Goal: Transaction & Acquisition: Purchase product/service

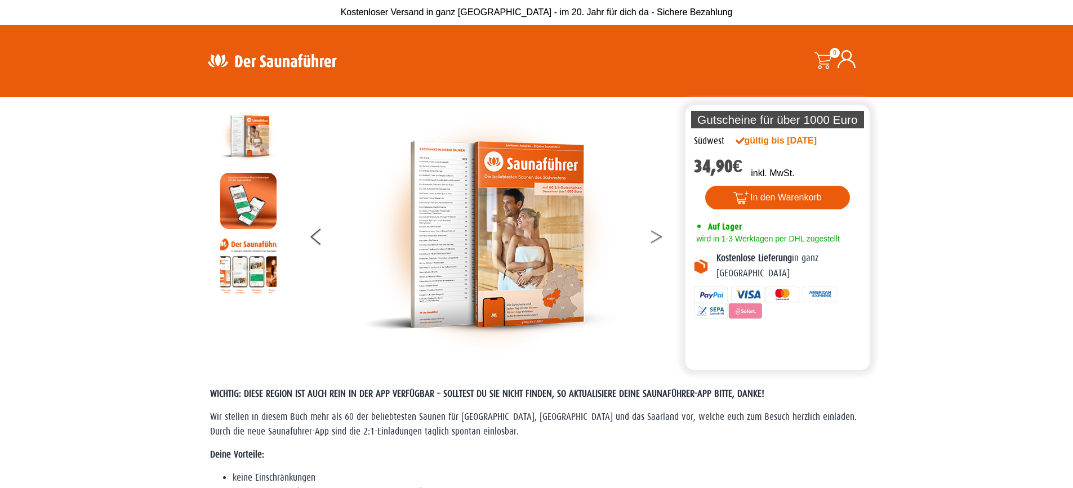
click at [653, 233] on icon at bounding box center [656, 233] width 11 height 7
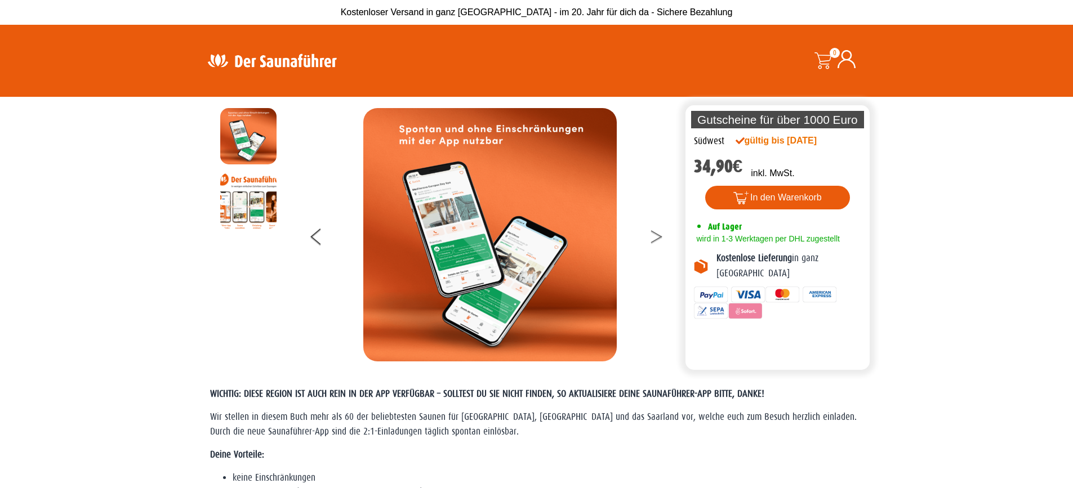
click at [653, 233] on icon at bounding box center [656, 233] width 11 height 7
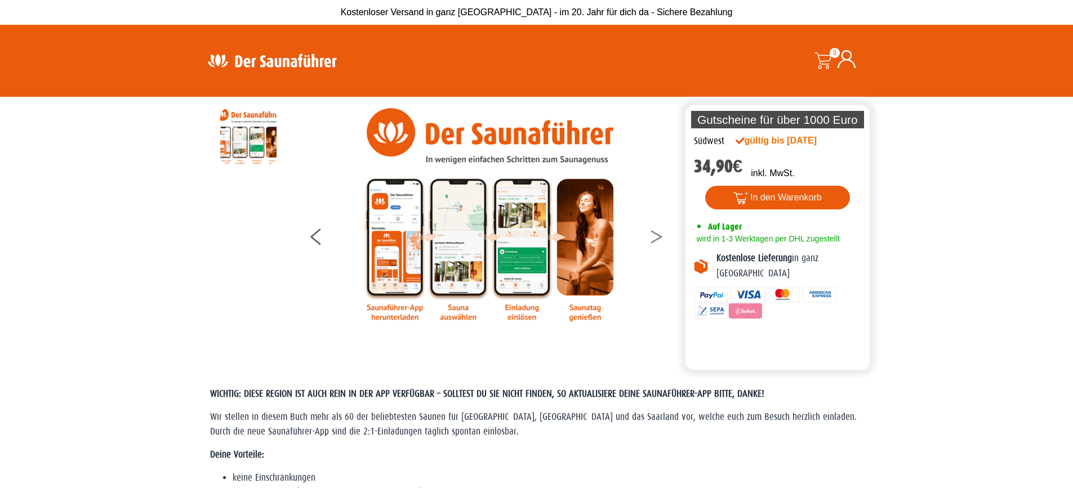
click at [653, 233] on icon at bounding box center [656, 233] width 11 height 7
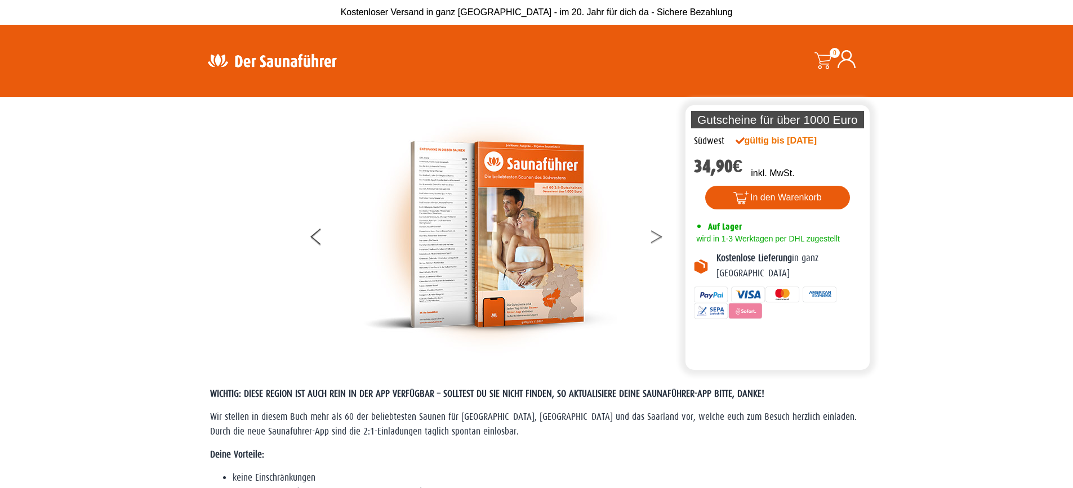
click at [653, 233] on icon at bounding box center [656, 233] width 11 height 7
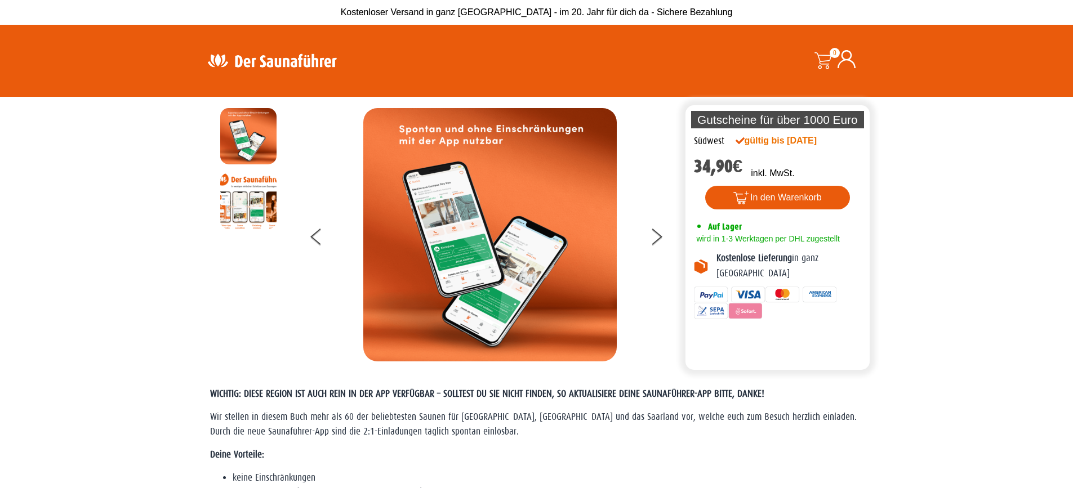
click at [320, 306] on div at bounding box center [489, 234] width 385 height 253
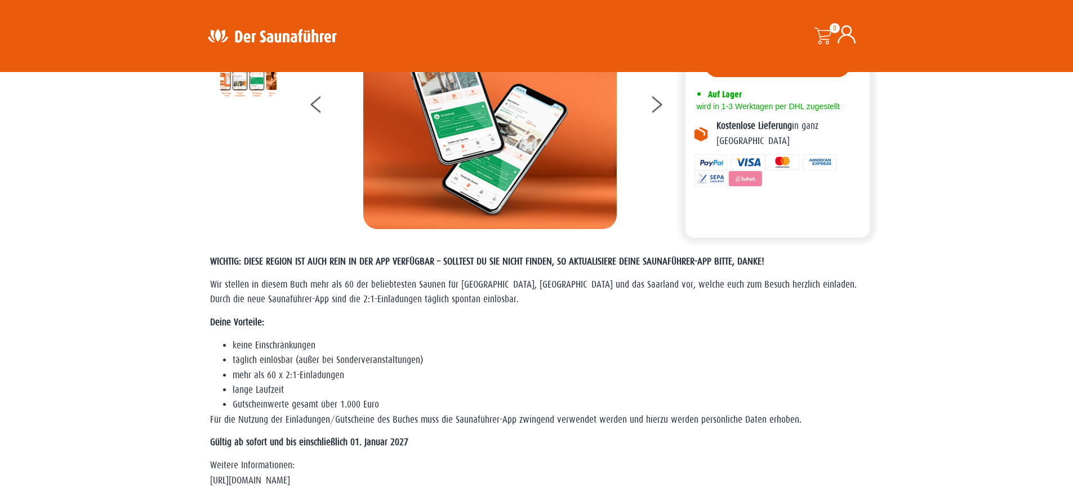
scroll to position [23, 0]
